Goal: Check status: Check status

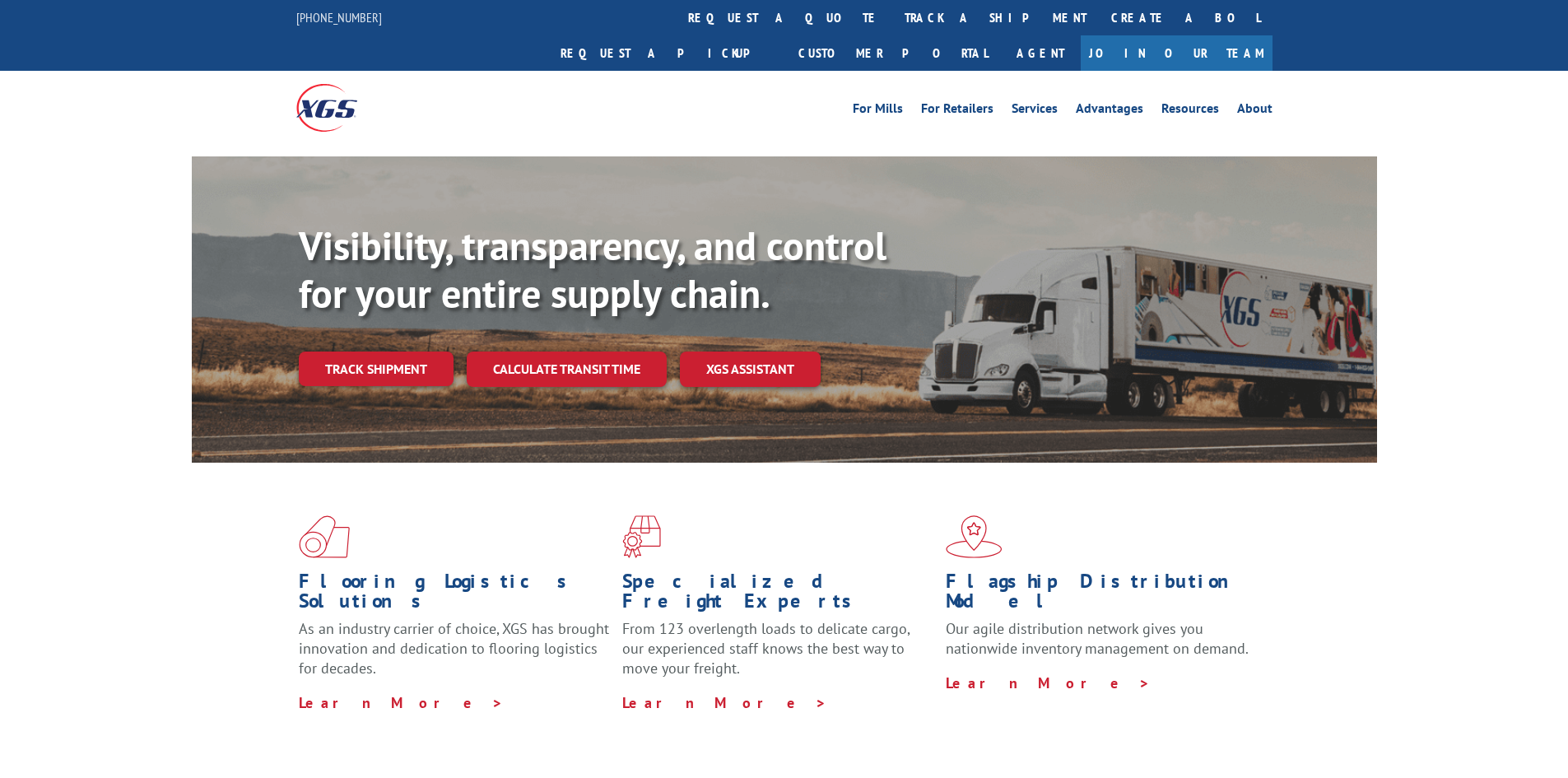
drag, startPoint x: 563, startPoint y: 338, endPoint x: 558, endPoint y: 350, distance: 13.0
click at [563, 351] on link "Calculate transit time" at bounding box center [566, 369] width 200 height 36
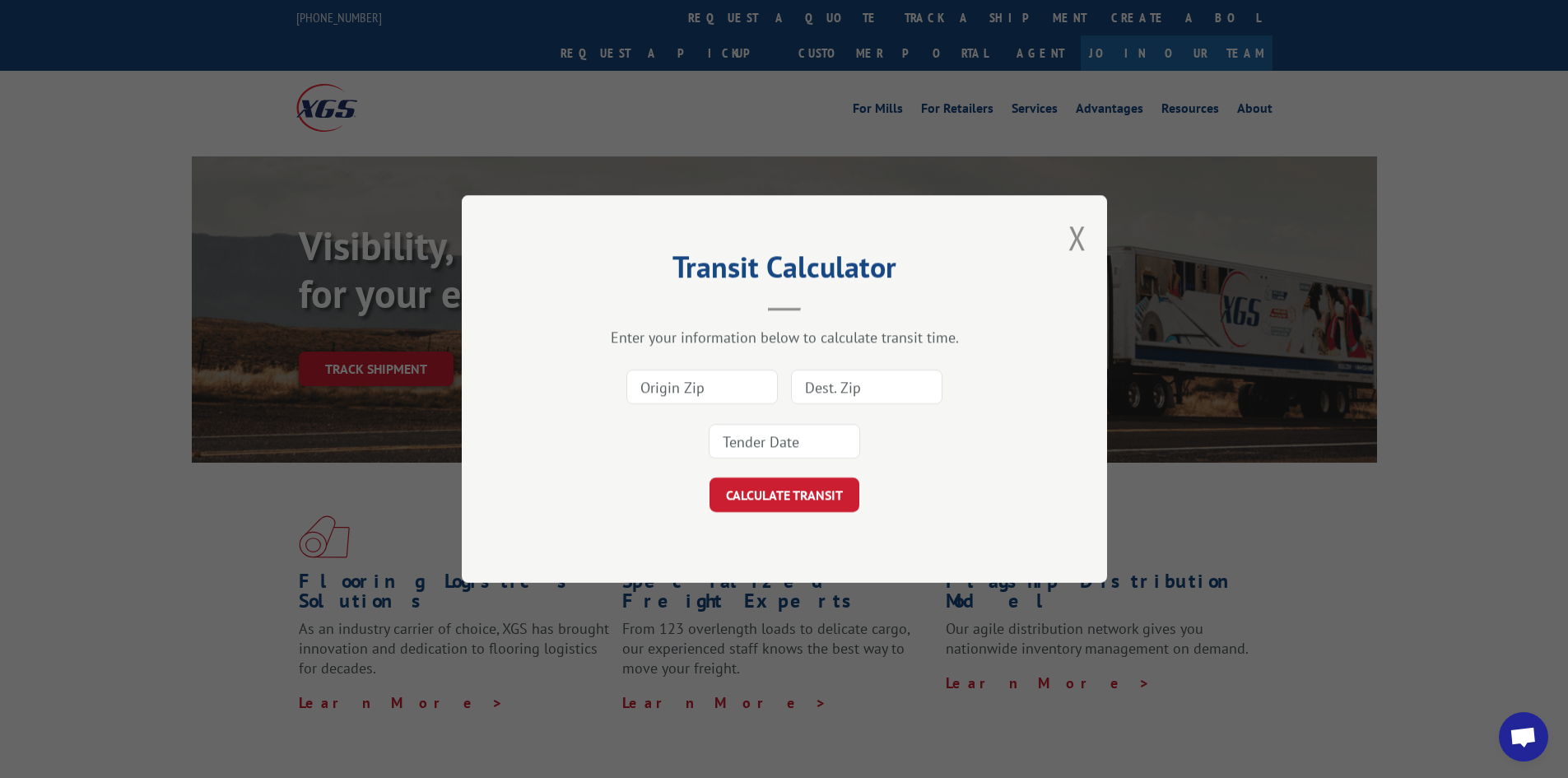
click at [1105, 242] on div "Transit Calculator Enter your information below to calculate transit time. CALC…" at bounding box center [784, 389] width 645 height 388
click at [1095, 242] on div "Transit Calculator Enter your information below to calculate transit time. CALC…" at bounding box center [784, 389] width 645 height 388
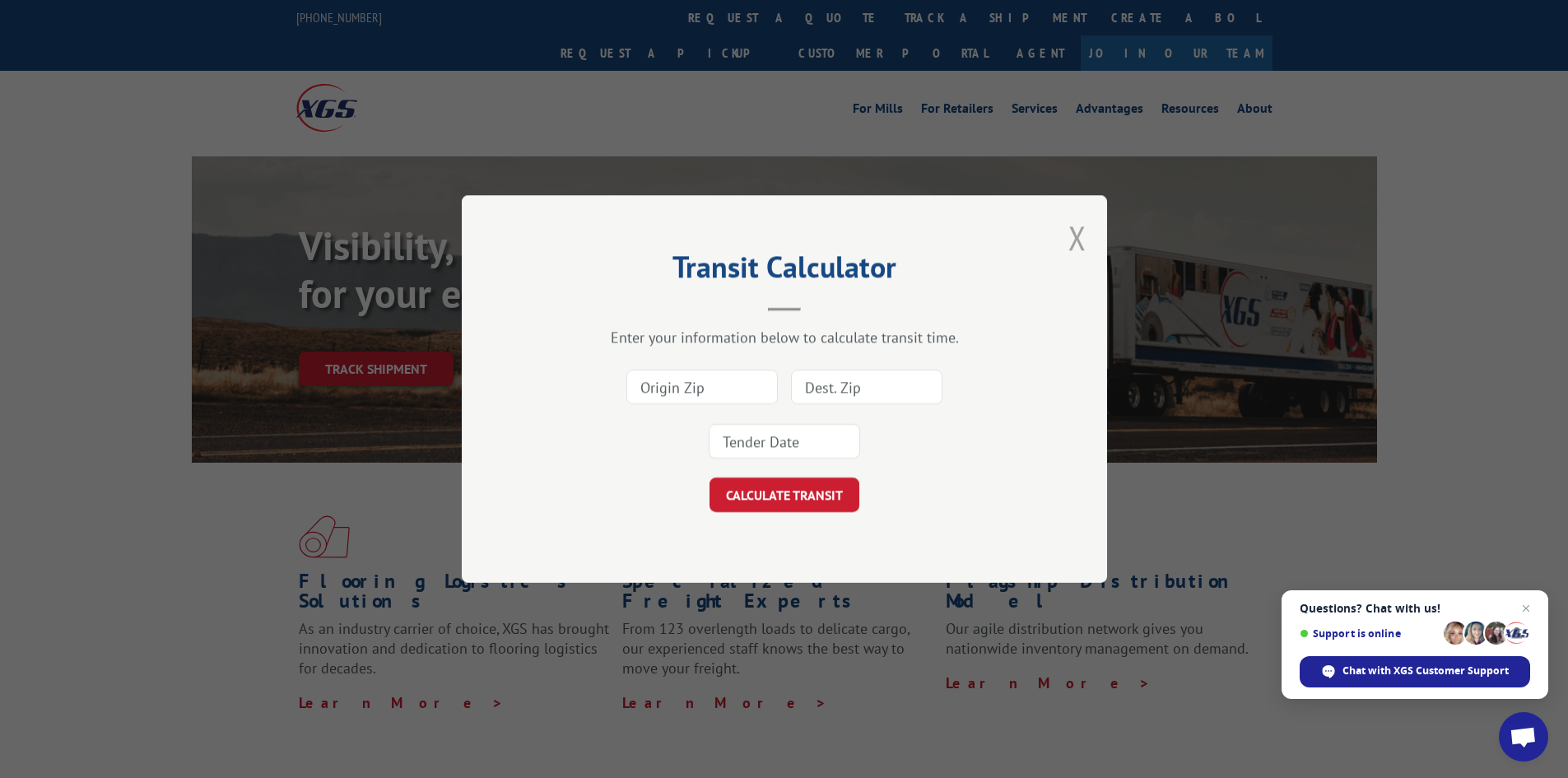
click at [1077, 235] on button "Close modal" at bounding box center [1077, 237] width 18 height 43
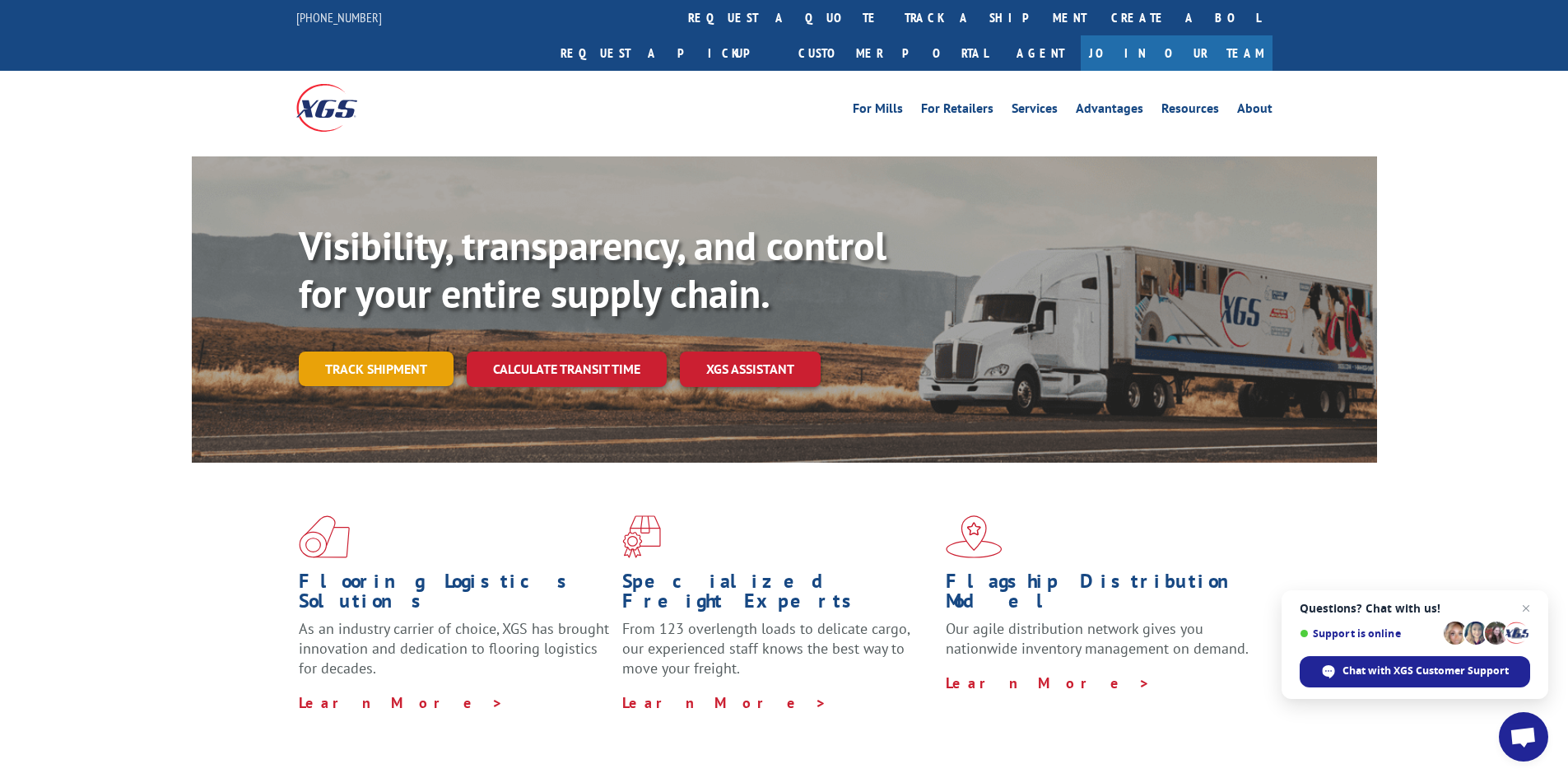
click at [328, 351] on link "Track shipment" at bounding box center [376, 368] width 155 height 35
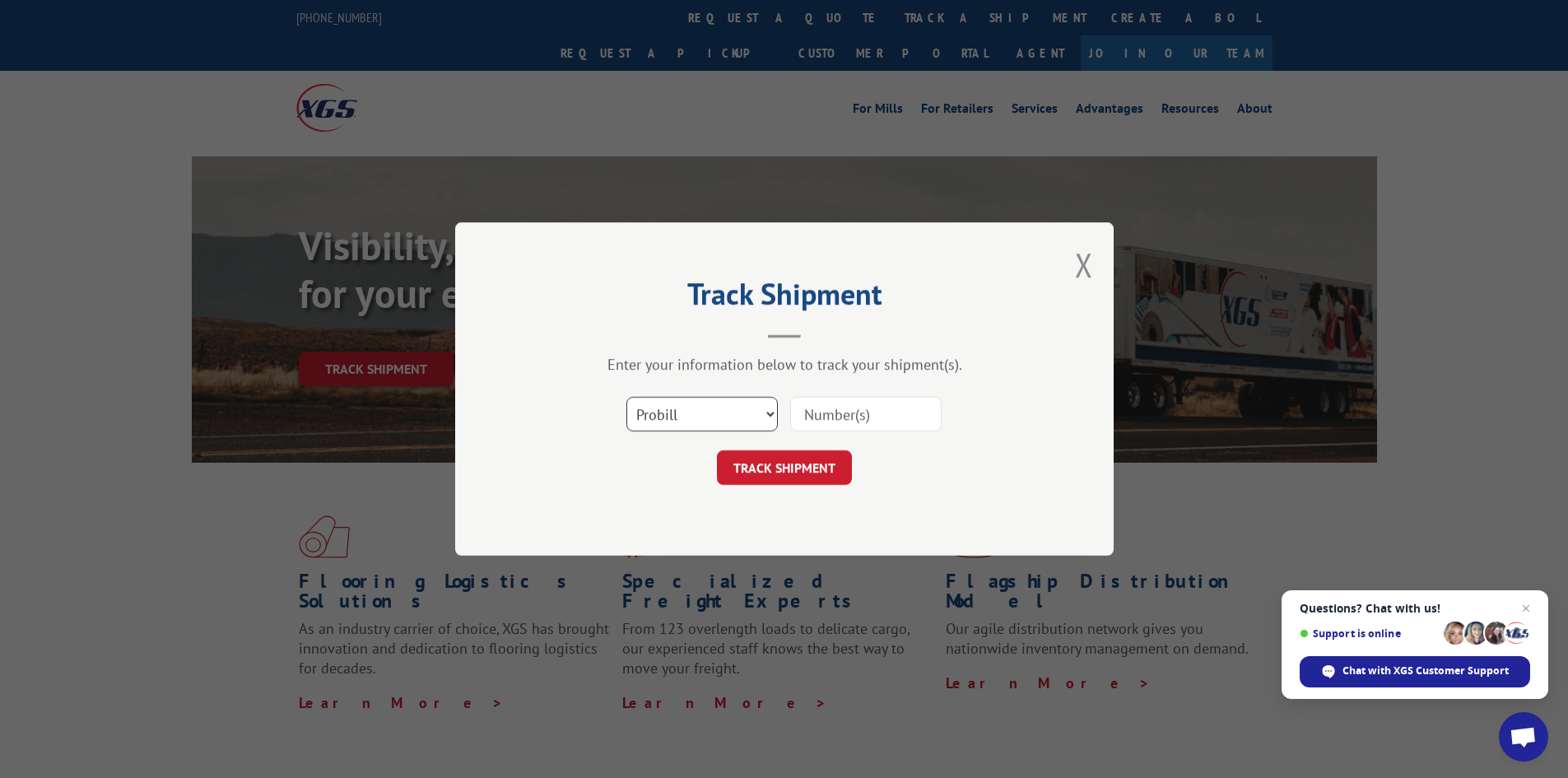
drag, startPoint x: 722, startPoint y: 412, endPoint x: 714, endPoint y: 427, distance: 17.0
click at [722, 412] on select "Select category... Probill BOL PO" at bounding box center [702, 413] width 152 height 35
select select "bol"
click at [627, 397] on select "Select category... Probill BOL PO" at bounding box center [702, 413] width 152 height 35
click at [847, 398] on input at bounding box center [866, 413] width 152 height 35
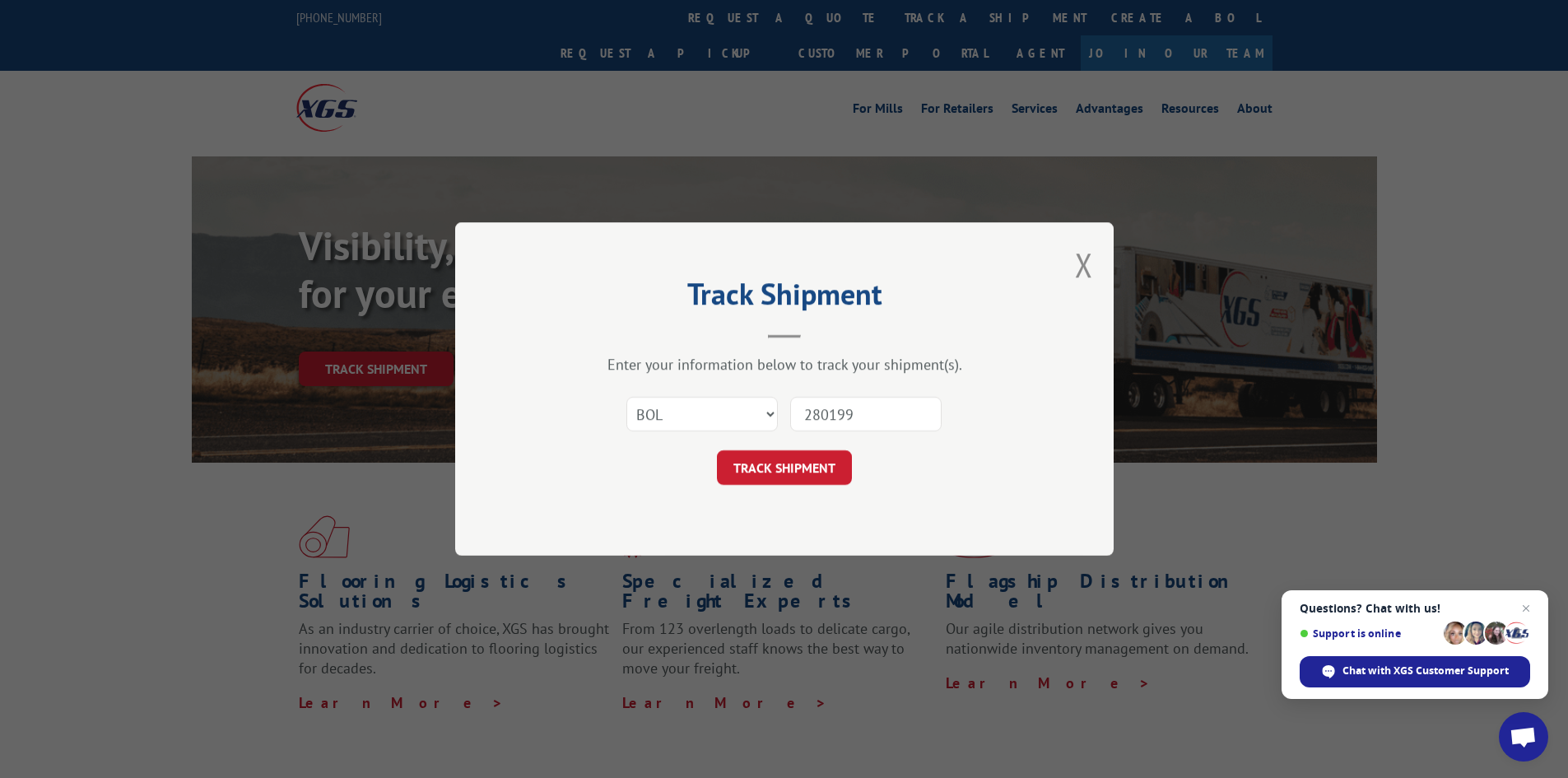
type input "2801992"
click button "TRACK SHIPMENT" at bounding box center [784, 467] width 135 height 35
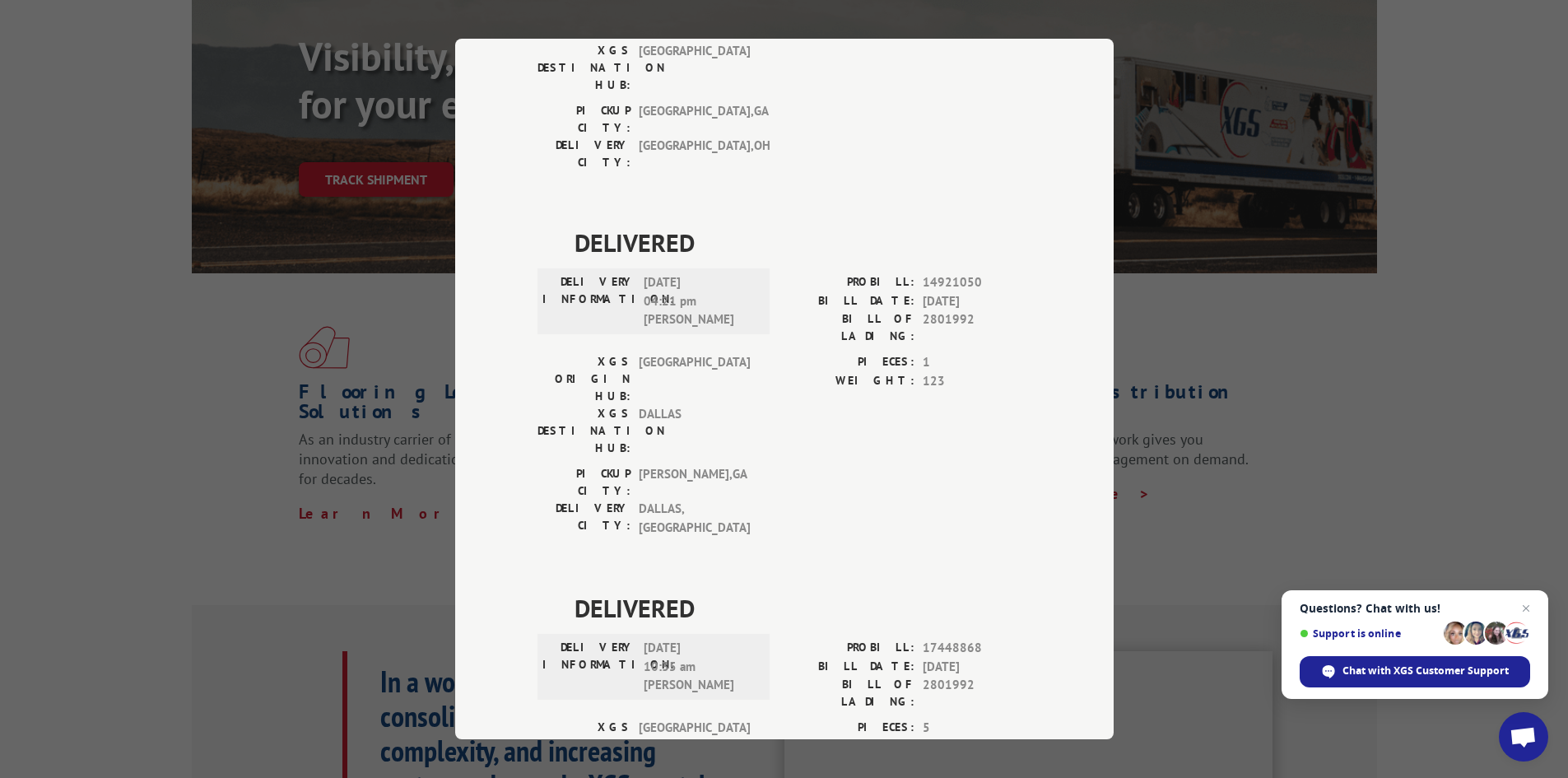
scroll to position [329, 0]
